Goal: Navigation & Orientation: Find specific page/section

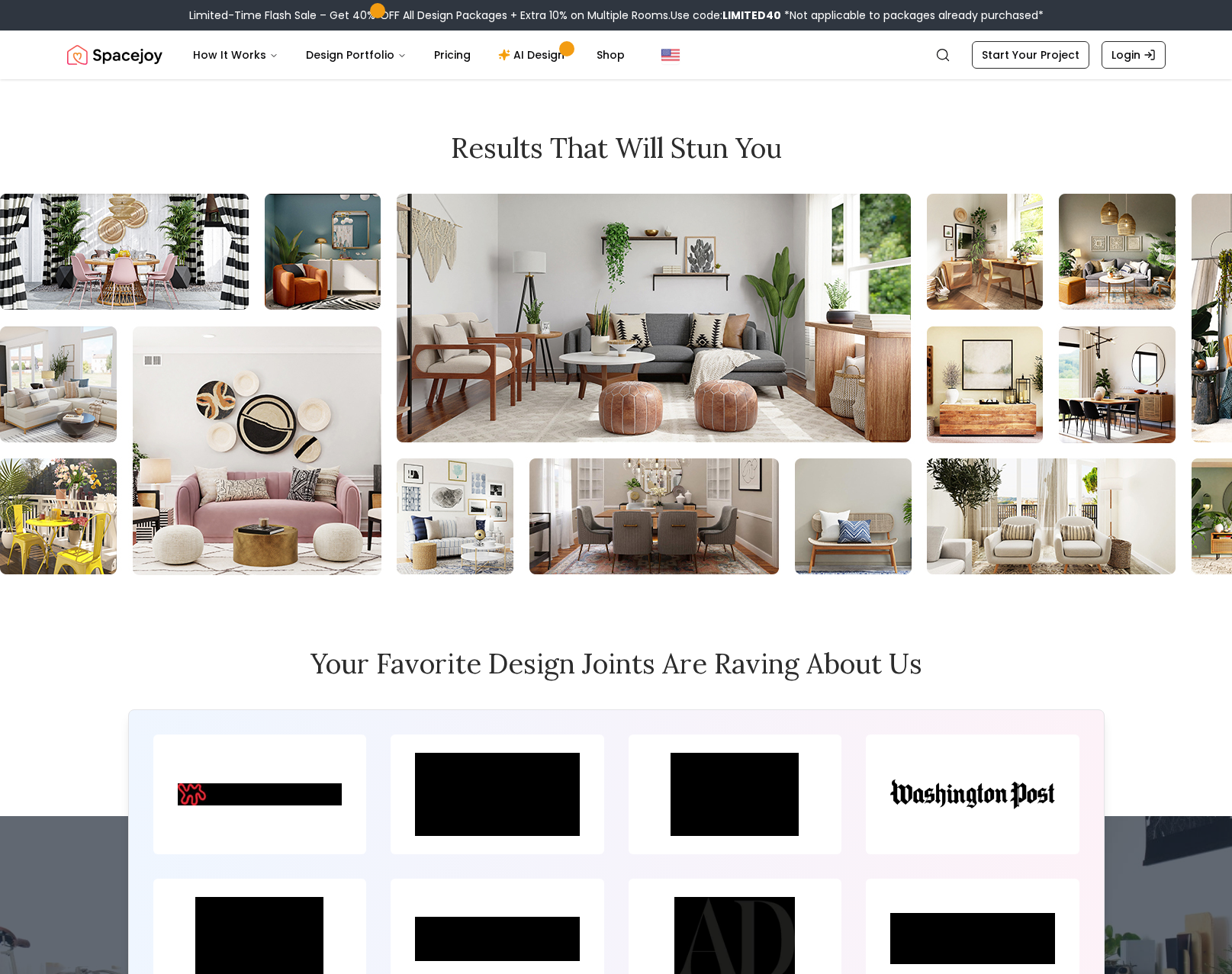
scroll to position [6822, 0]
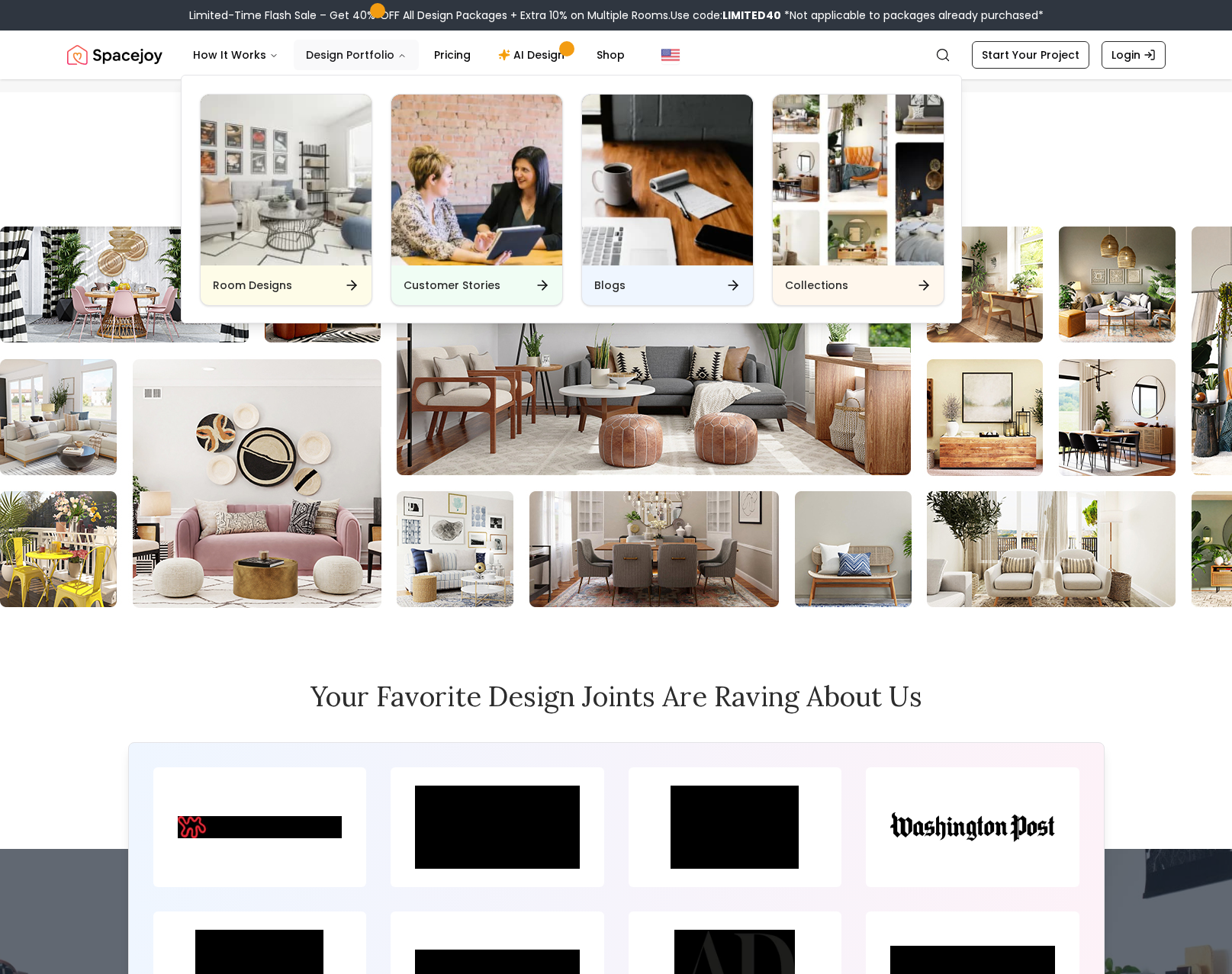
click at [344, 58] on button "Design Portfolio" at bounding box center [356, 55] width 125 height 30
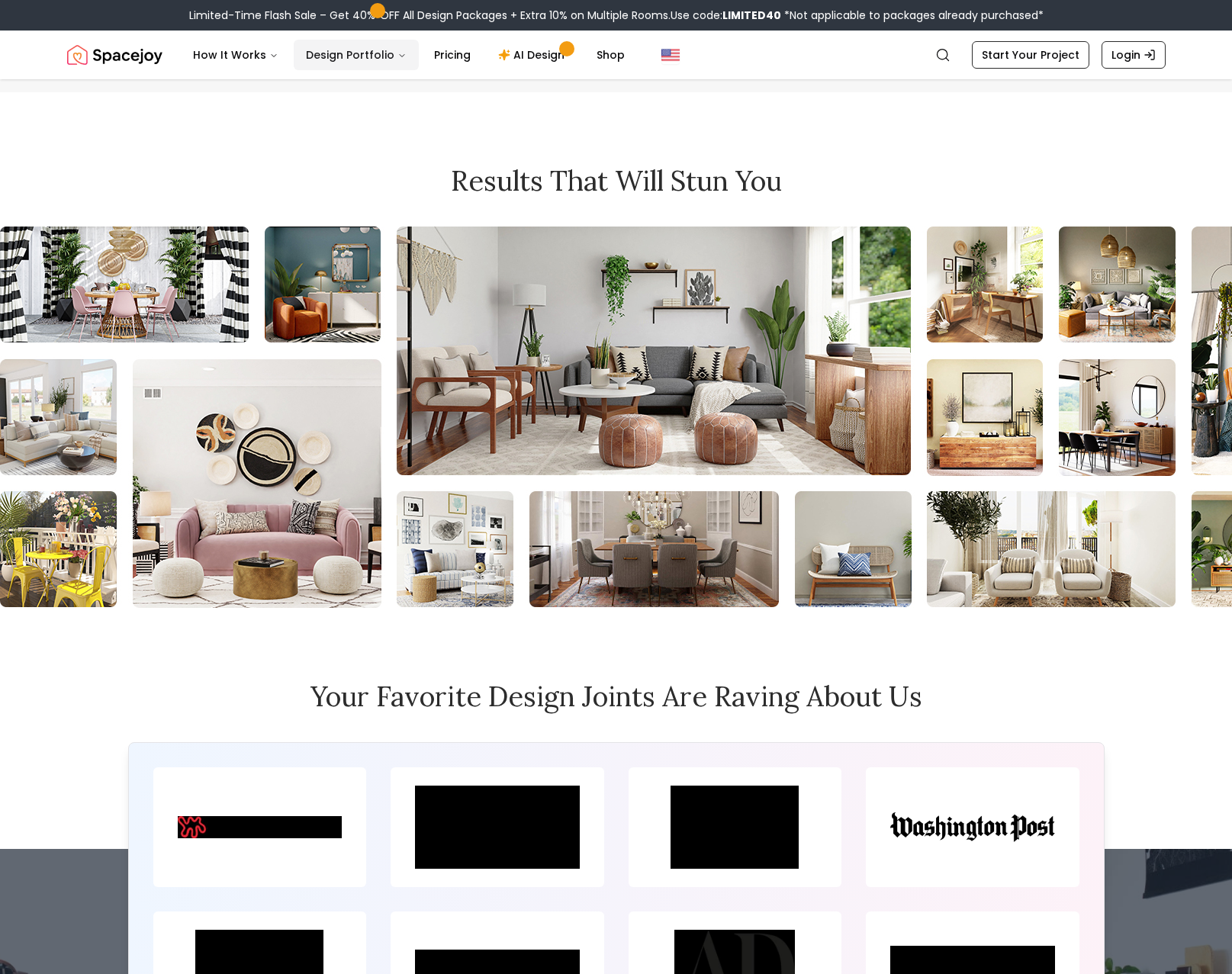
click at [344, 58] on button "Design Portfolio" at bounding box center [356, 55] width 125 height 30
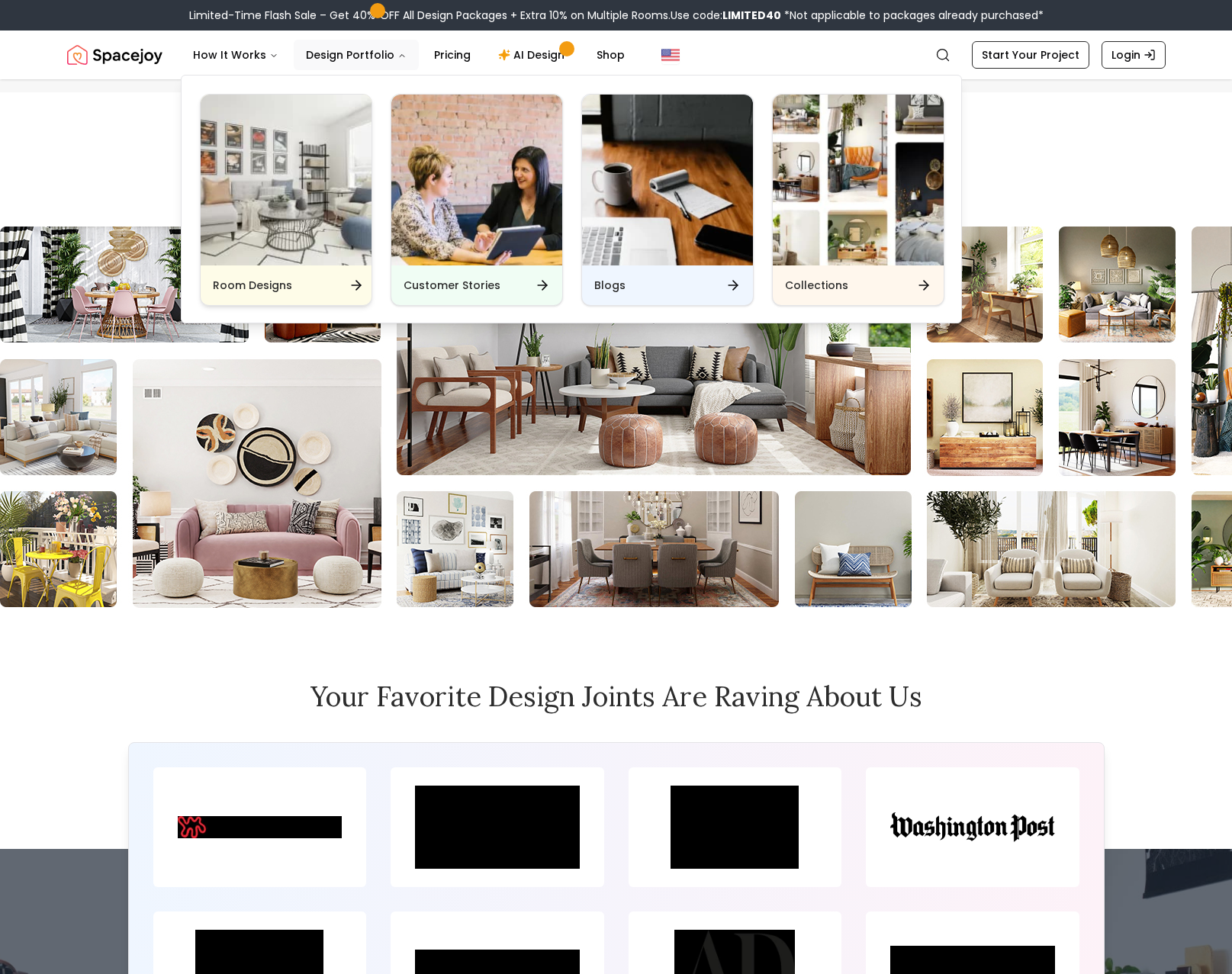
click at [313, 192] on img "Main" at bounding box center [286, 180] width 171 height 171
click at [352, 154] on img "Main" at bounding box center [286, 180] width 171 height 171
click at [333, 160] on img "Main" at bounding box center [286, 180] width 171 height 171
click at [565, 148] on div "Room Designs Customer Stories Blogs Collections" at bounding box center [572, 200] width 781 height 248
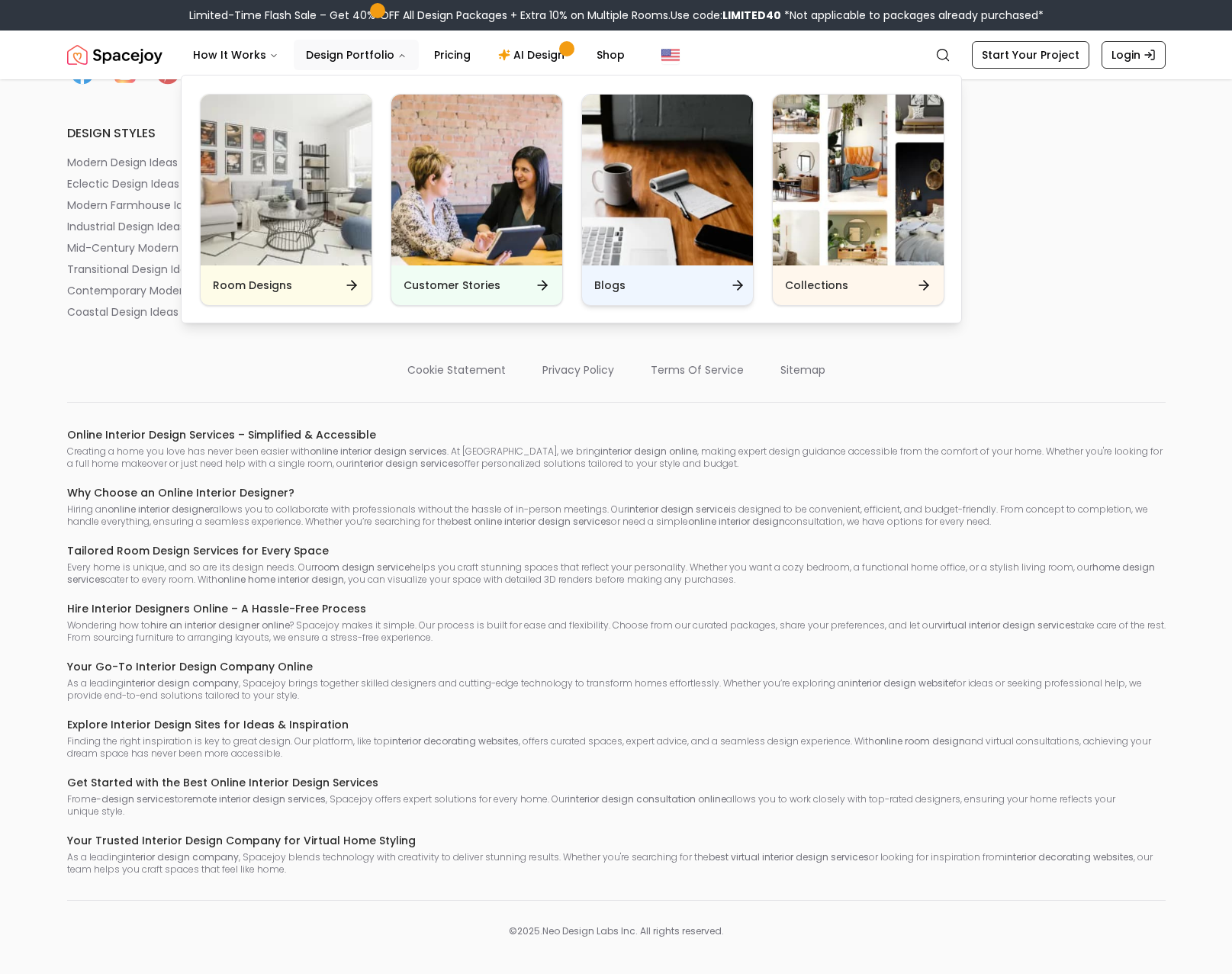
click at [717, 151] on img "Main" at bounding box center [666, 180] width 171 height 171
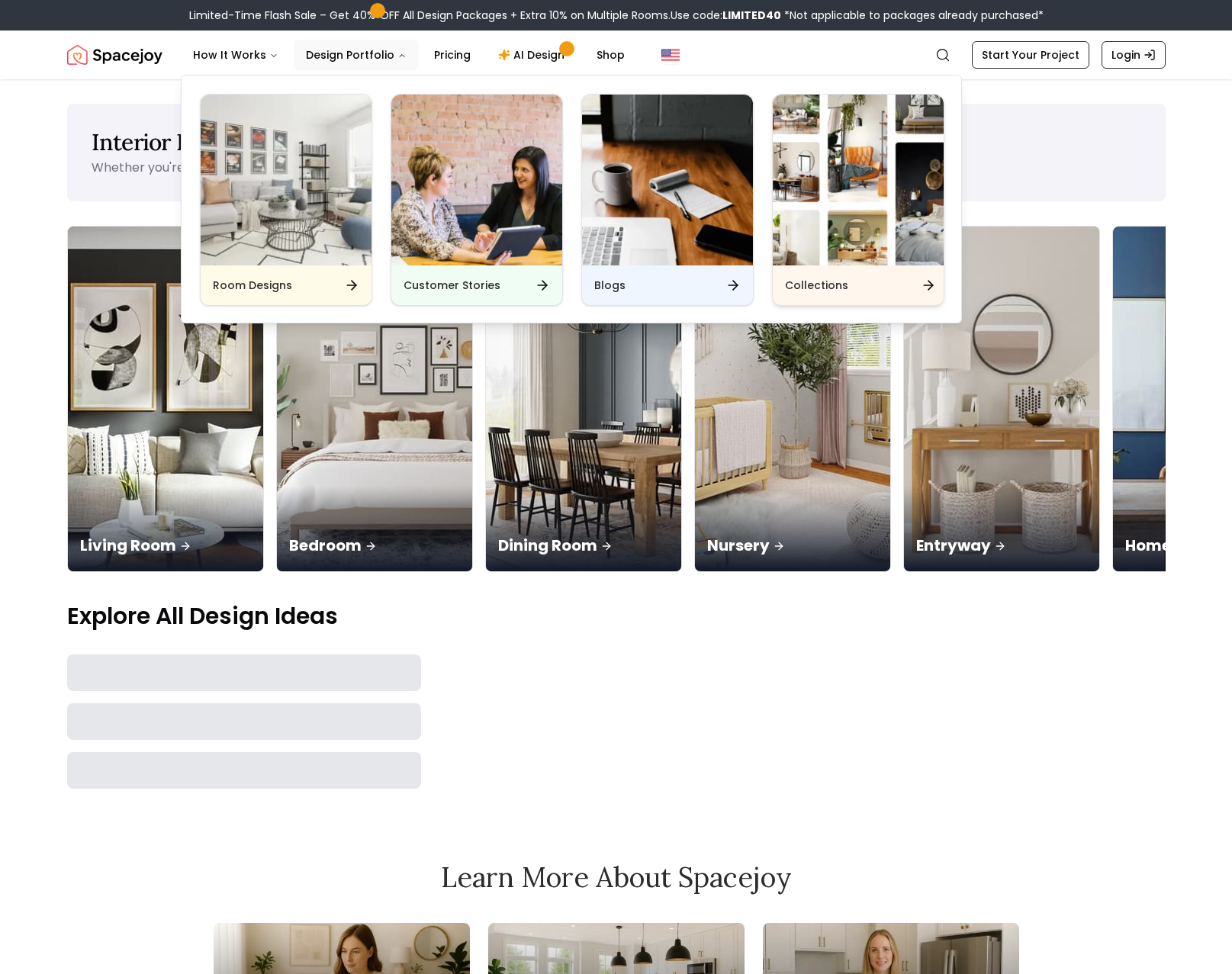
click at [898, 153] on img "Main" at bounding box center [858, 180] width 171 height 171
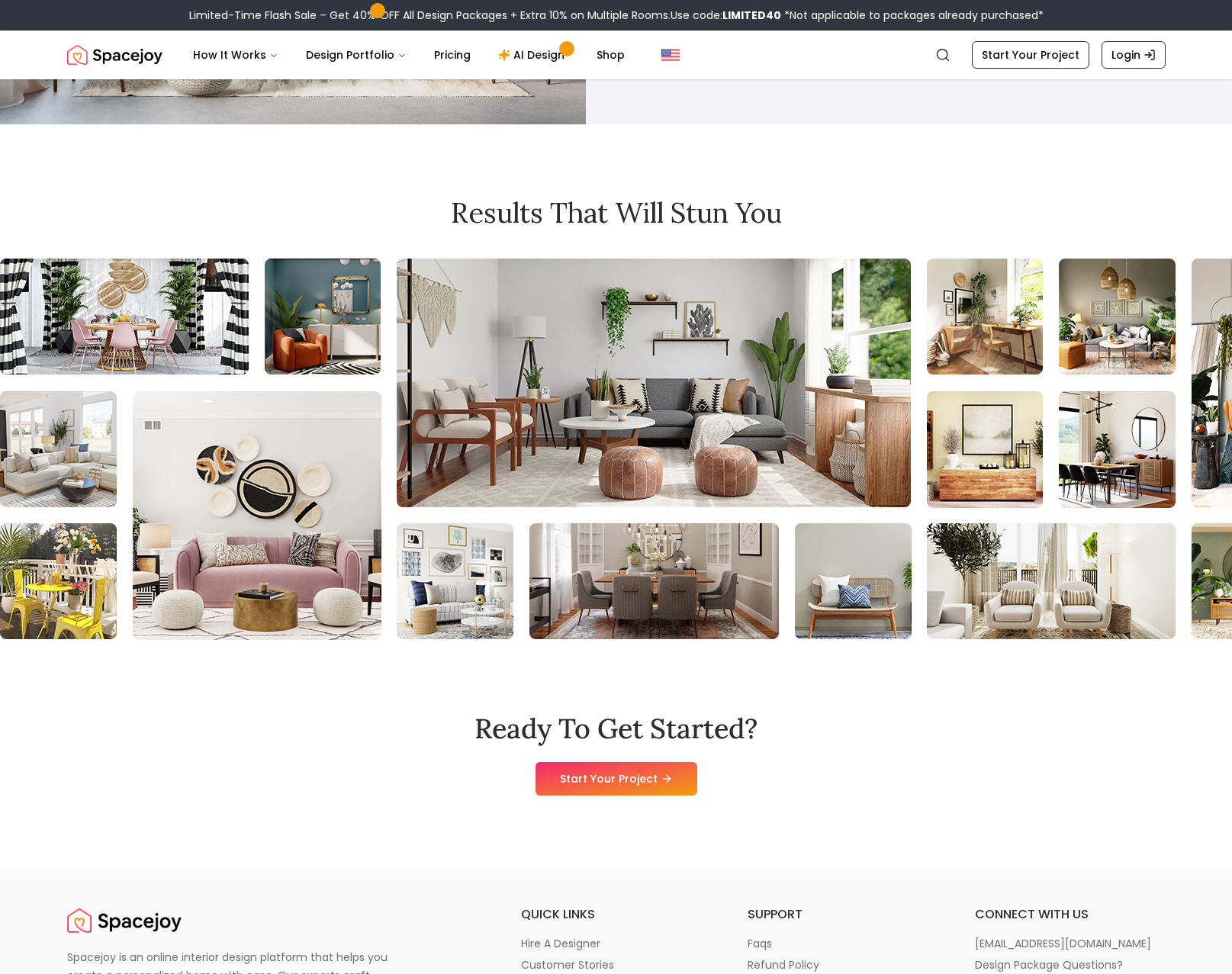
scroll to position [2479, 0]
